Goal: Information Seeking & Learning: Understand process/instructions

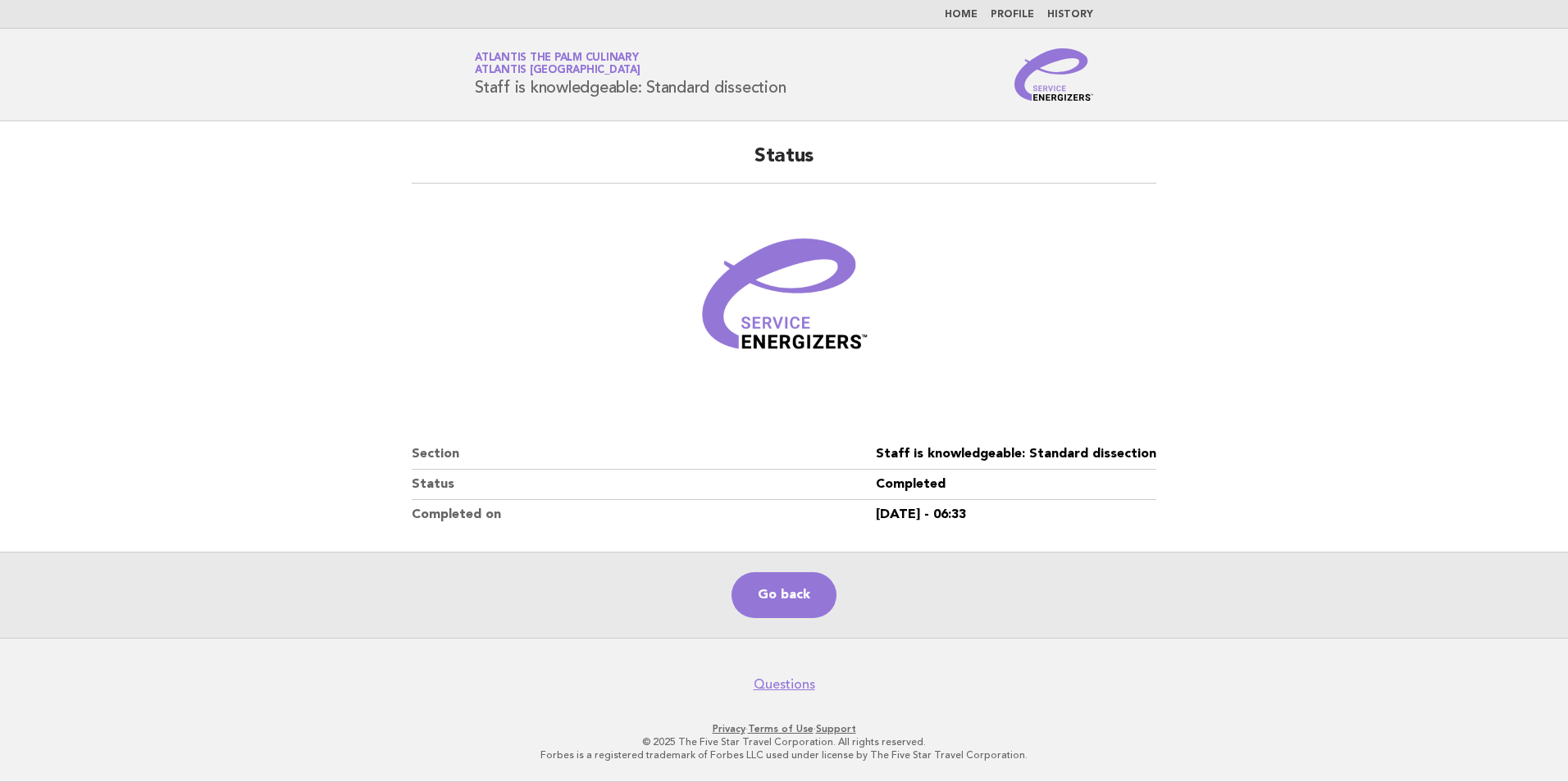
click at [803, 595] on link "Go back" at bounding box center [784, 595] width 105 height 46
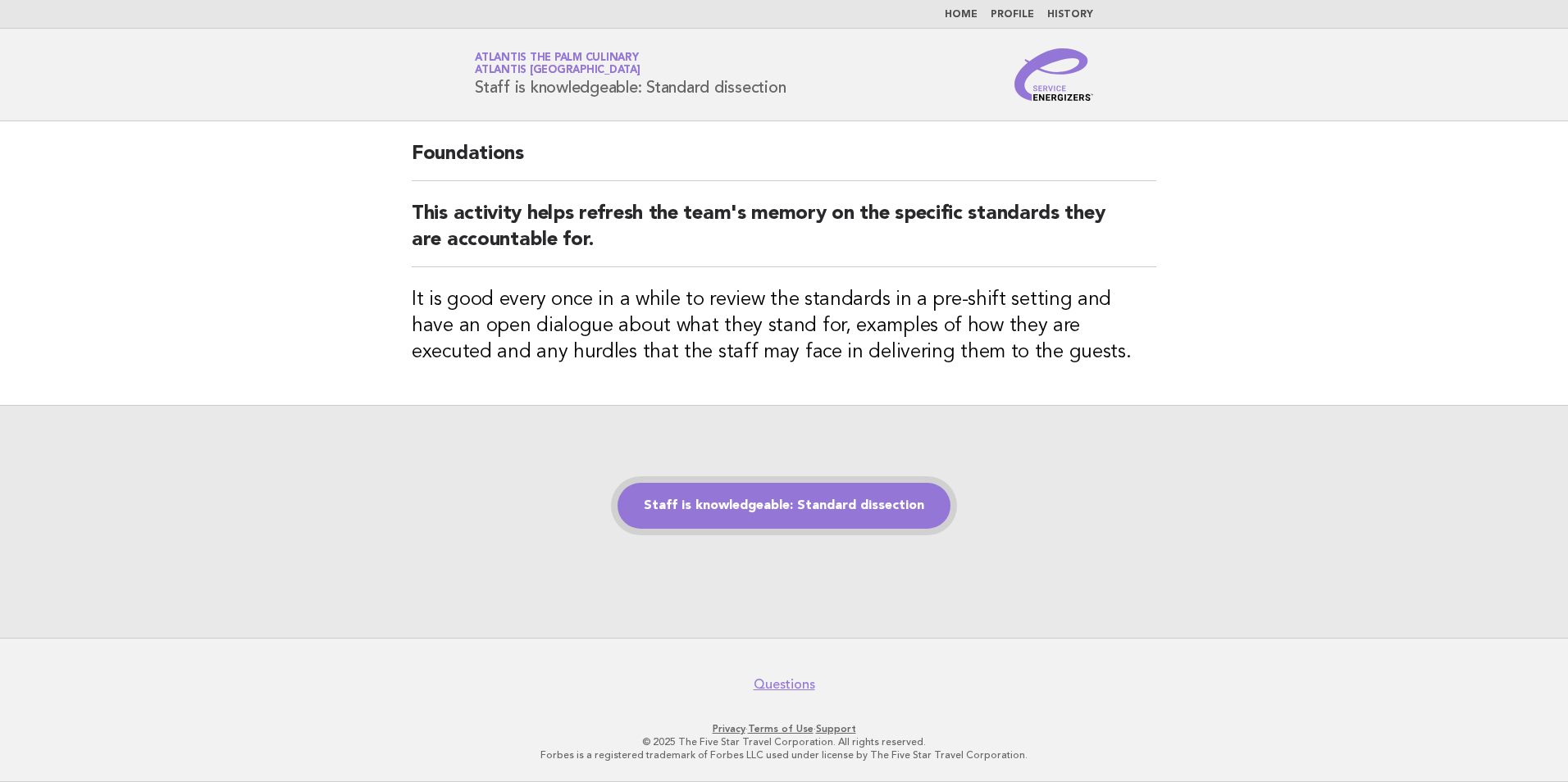
click at [817, 506] on link "Staff is knowledgeable: Standard dissection" at bounding box center [784, 506] width 333 height 46
